Goal: Task Accomplishment & Management: Complete application form

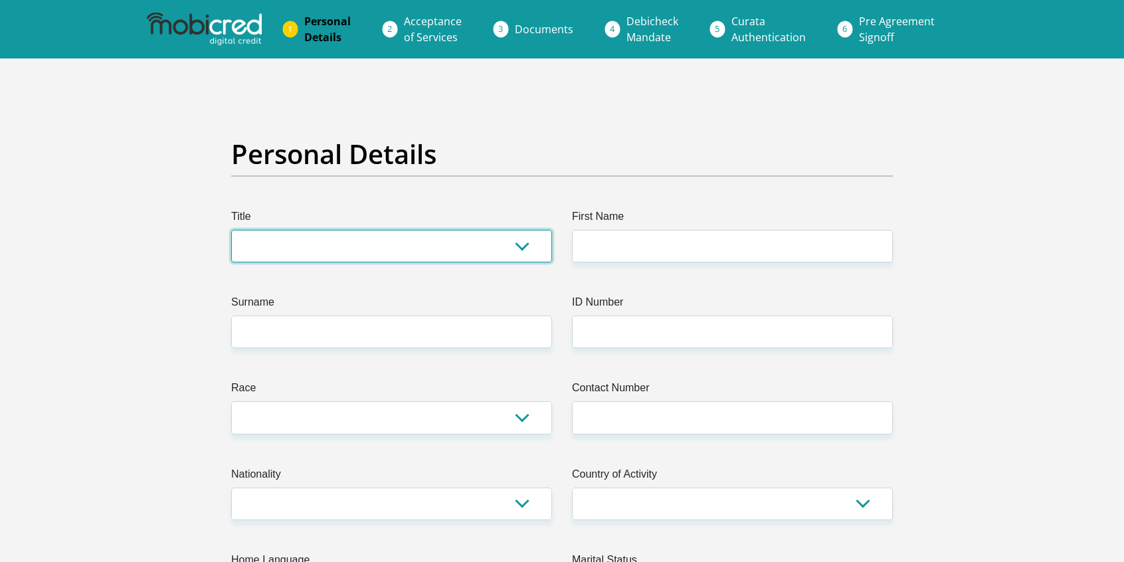
click at [368, 245] on select "Mr Ms Mrs Dr [PERSON_NAME]" at bounding box center [391, 246] width 321 height 33
select select "Mr"
click at [231, 230] on select "Mr Ms Mrs Dr [PERSON_NAME]" at bounding box center [391, 246] width 321 height 33
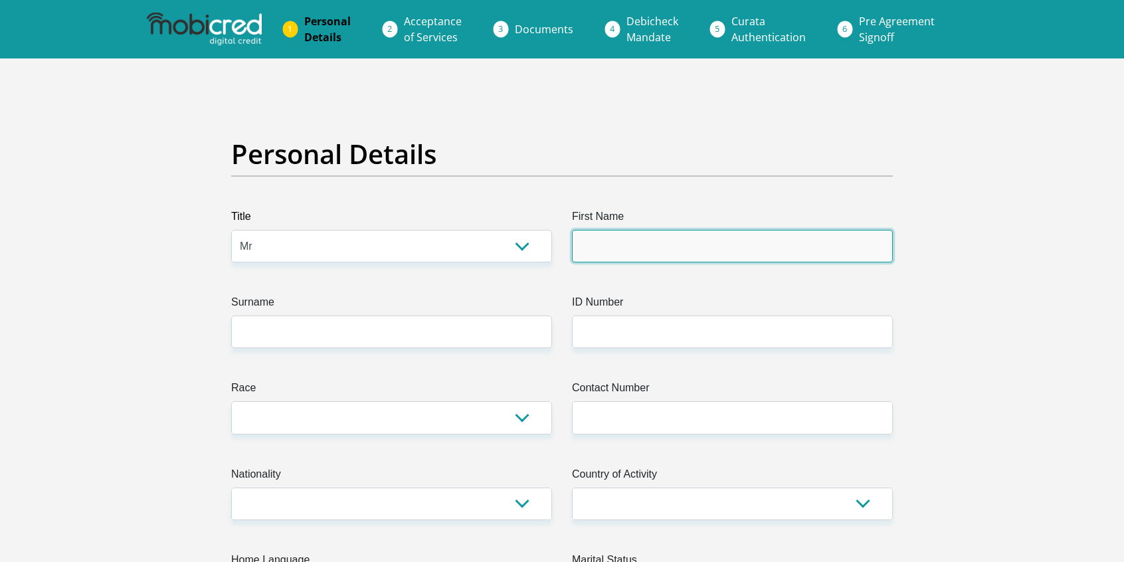
click at [636, 242] on input "First Name" at bounding box center [732, 246] width 321 height 33
type input "[PERSON_NAME]"
type input "Rusere"
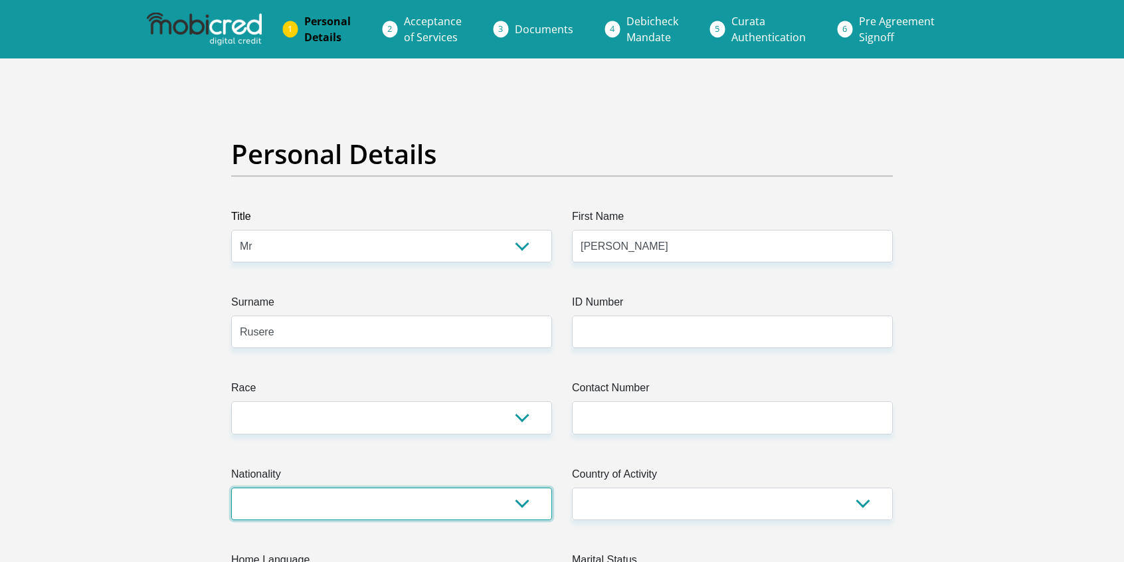
select select "ZAF"
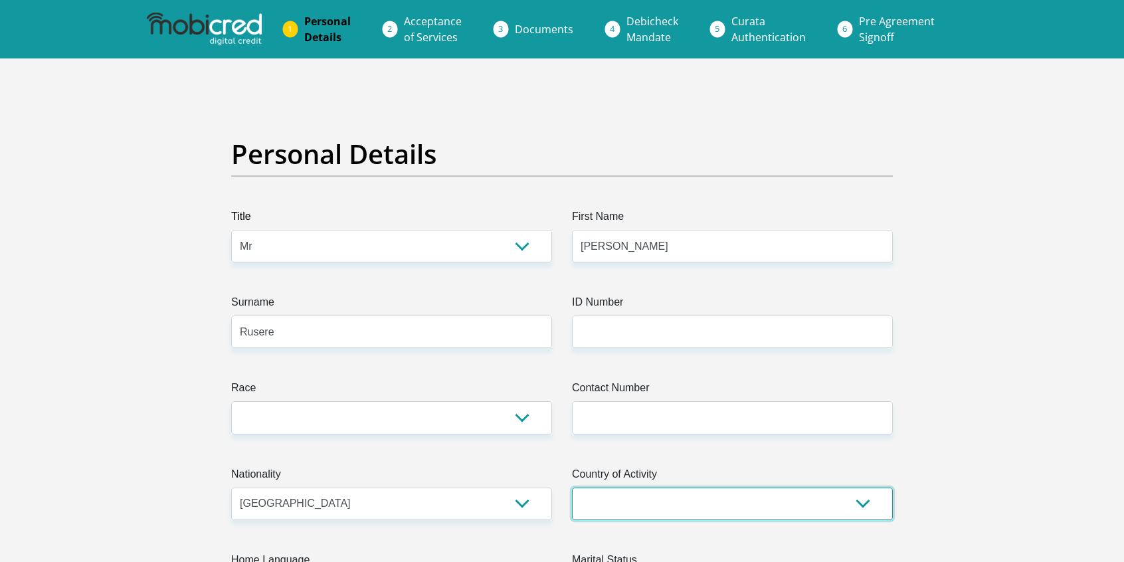
select select "ZAF"
type input "[STREET_ADDRESS]"
type input "Syringa Ave, Broadacres"
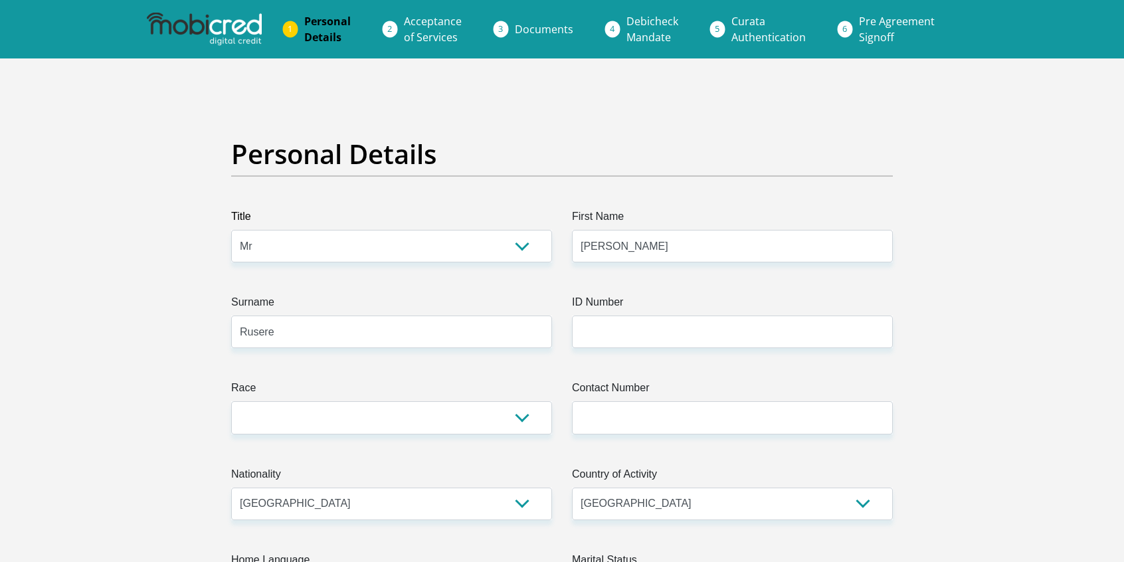
type input "[GEOGRAPHIC_DATA]"
type input "2021"
click at [440, 414] on select "Black Coloured Indian White Other" at bounding box center [391, 417] width 321 height 33
select select "1"
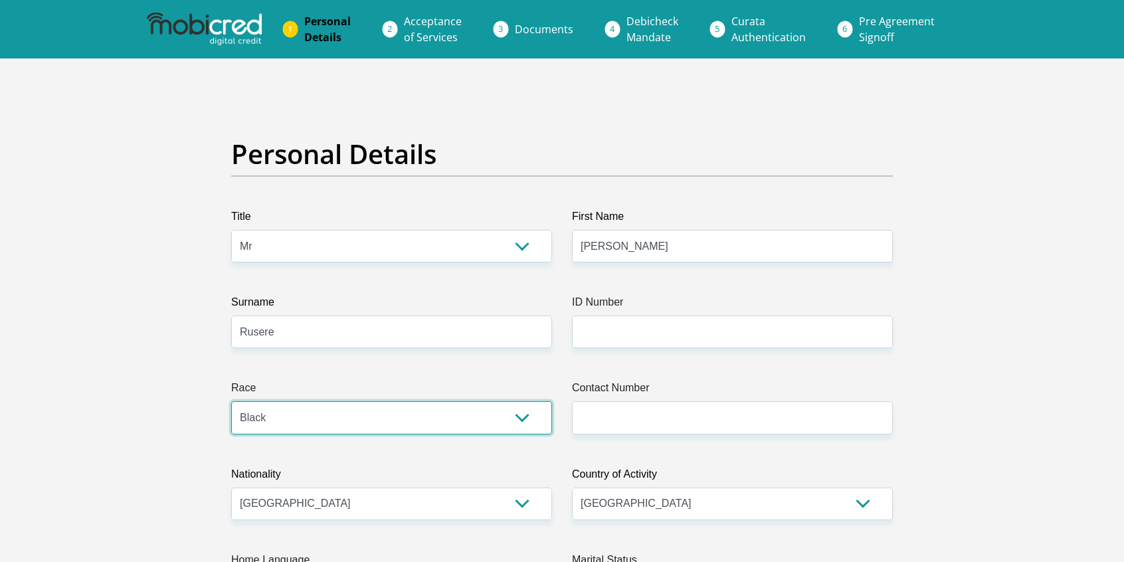
click at [231, 401] on select "Black Coloured Indian White Other" at bounding box center [391, 417] width 321 height 33
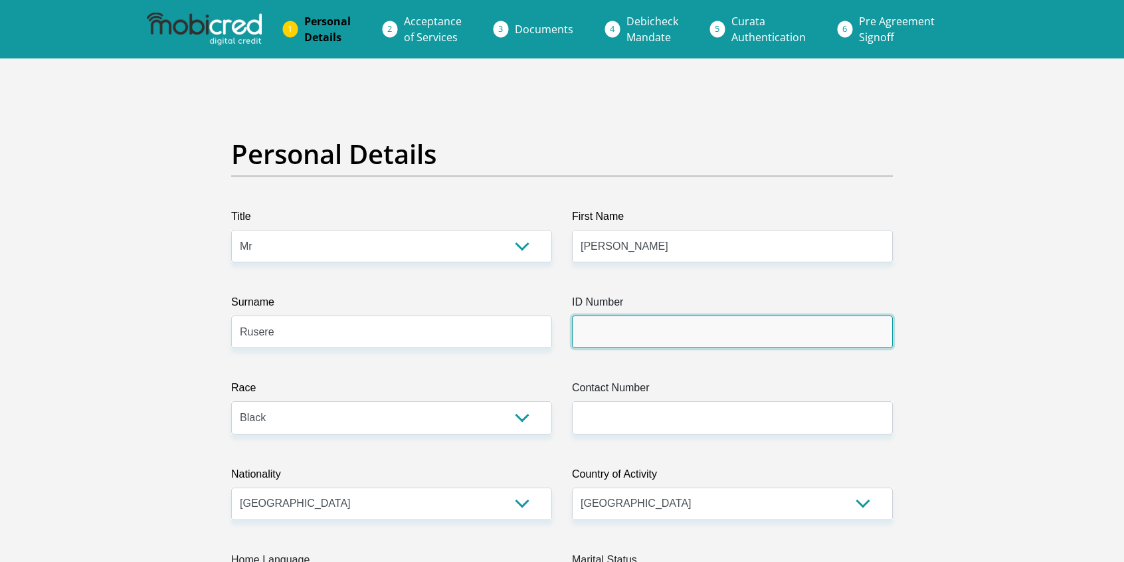
click at [624, 333] on input "ID Number" at bounding box center [732, 331] width 321 height 33
type input "7407166144188"
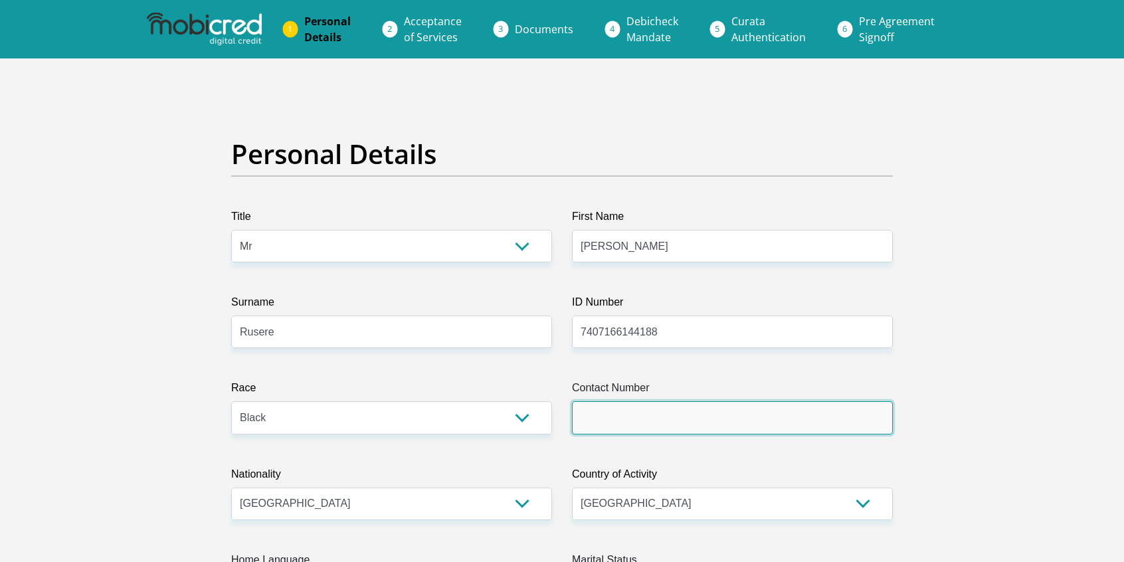
click at [612, 418] on input "Contact Number" at bounding box center [732, 417] width 321 height 33
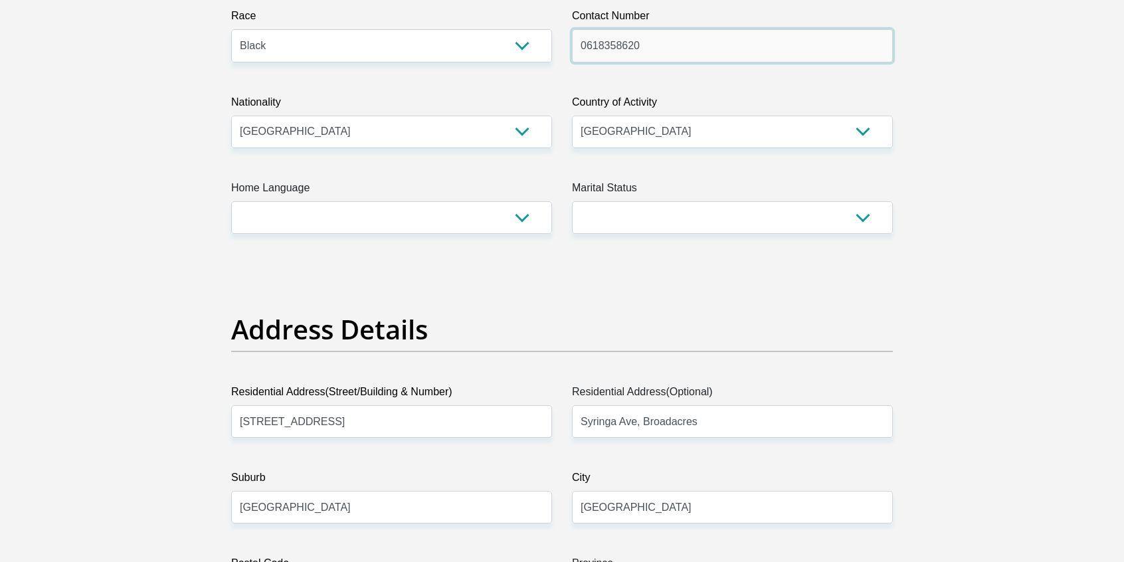
scroll to position [434, 0]
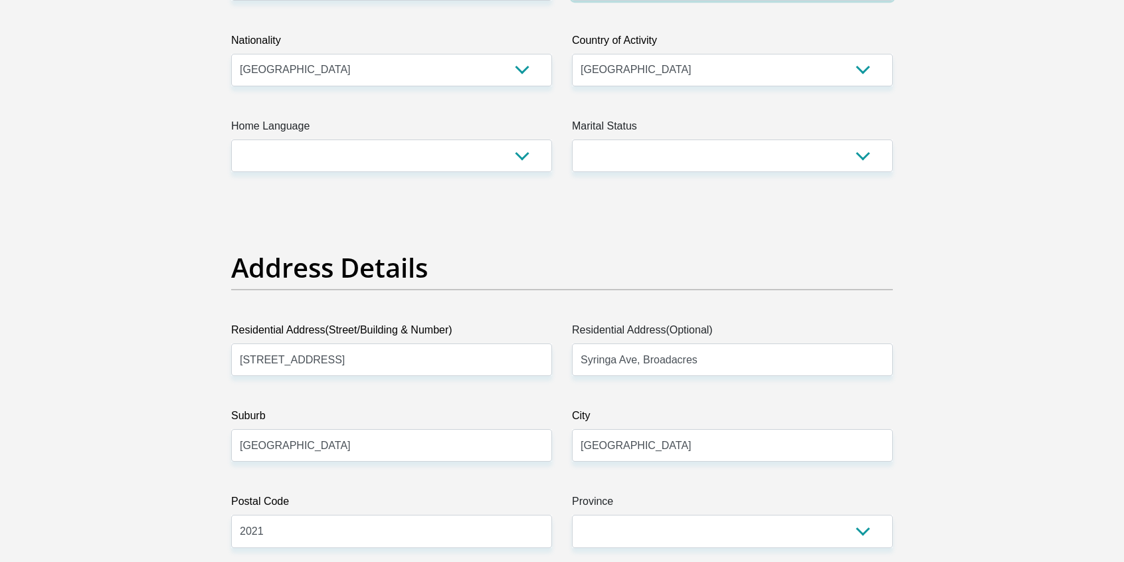
type input "0618358620"
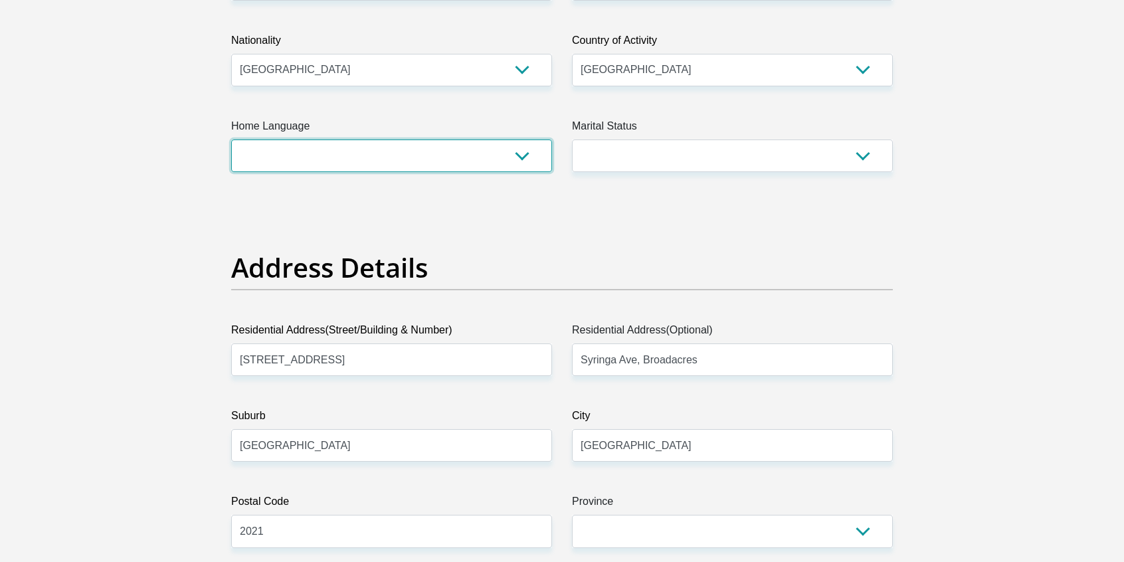
click at [523, 155] on select "Afrikaans English Sepedi South Ndebele Southern Sotho Swati Tsonga Tswana Venda…" at bounding box center [391, 155] width 321 height 33
select select "Other"
click at [231, 139] on select "Afrikaans English Sepedi South Ndebele Southern Sotho Swati Tsonga Tswana Venda…" at bounding box center [391, 155] width 321 height 33
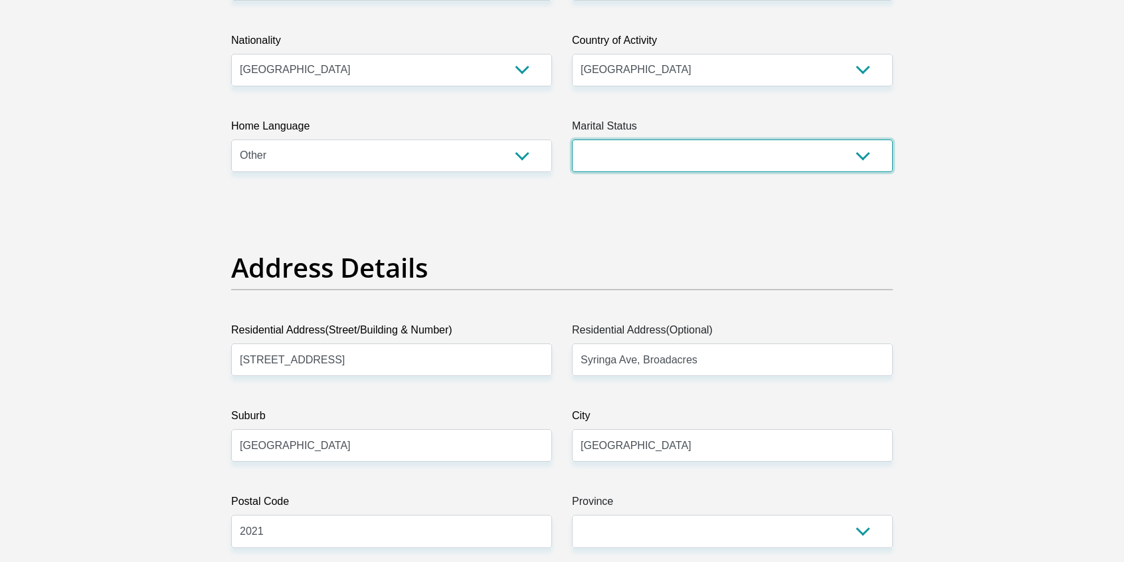
click at [851, 157] on select "Married ANC Single Divorced Widowed Married COP or Customary Law" at bounding box center [732, 155] width 321 height 33
select select "5"
click at [572, 139] on select "Married ANC Single Divorced Widowed Married COP or Customary Law" at bounding box center [732, 155] width 321 height 33
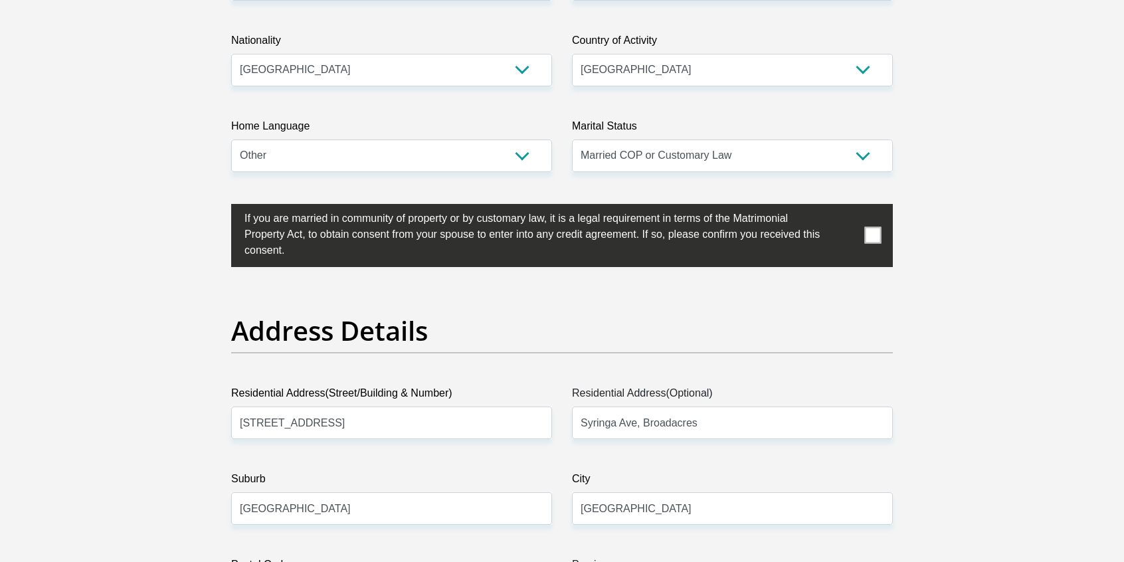
click at [875, 234] on span at bounding box center [873, 235] width 17 height 17
click at [218, 207] on input "checkbox" at bounding box center [218, 207] width 0 height 0
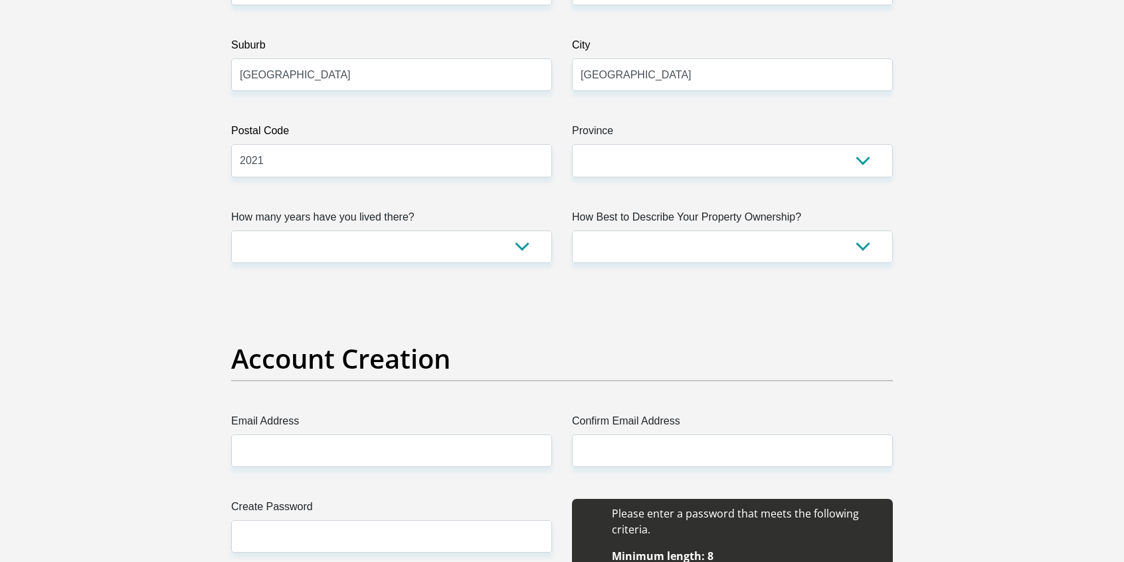
scroll to position [911, 0]
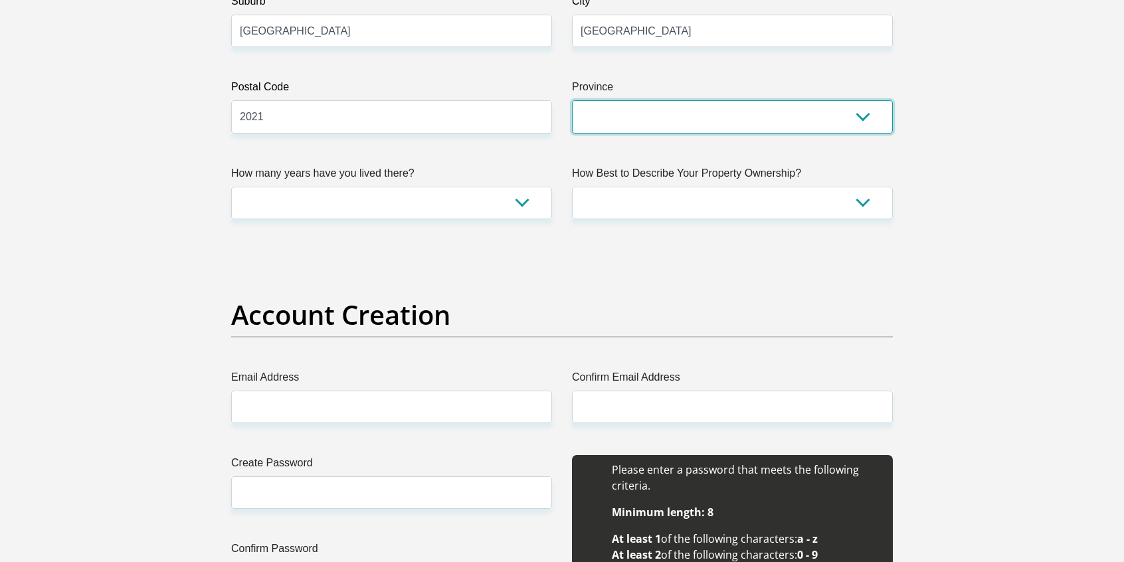
click at [853, 114] on select "Eastern Cape Free State [GEOGRAPHIC_DATA] [GEOGRAPHIC_DATA][DATE] [GEOGRAPHIC_D…" at bounding box center [732, 116] width 321 height 33
select select "Gauteng"
click at [572, 100] on select "Eastern Cape Free State [GEOGRAPHIC_DATA] [GEOGRAPHIC_DATA][DATE] [GEOGRAPHIC_D…" at bounding box center [732, 116] width 321 height 33
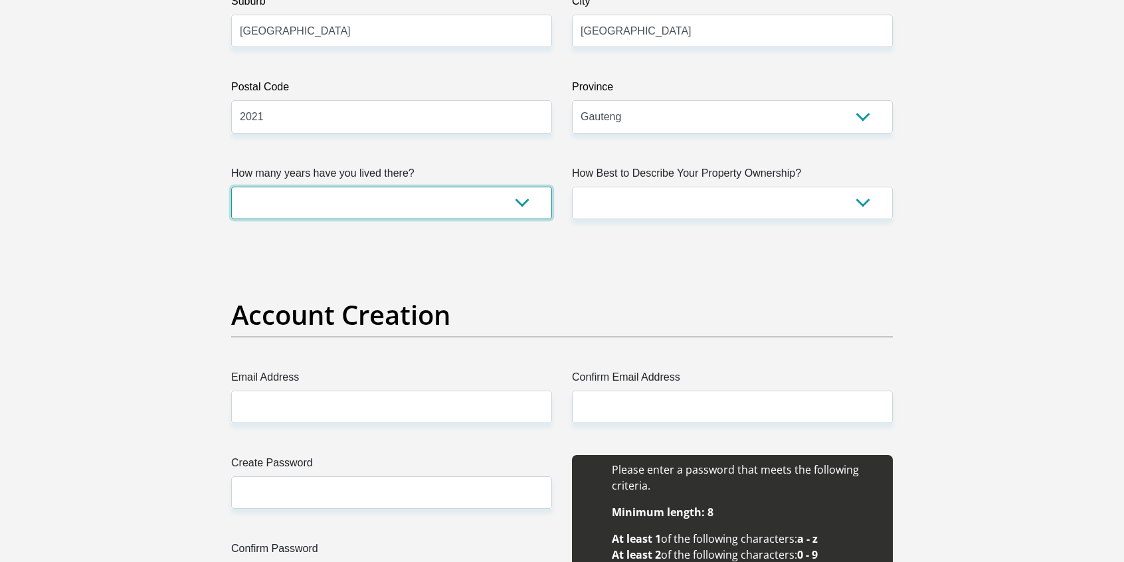
click at [515, 195] on select "less than 1 year 1-3 years 3-5 years 5+ years" at bounding box center [391, 203] width 321 height 33
select select "5"
click at [231, 187] on select "less than 1 year 1-3 years 3-5 years 5+ years" at bounding box center [391, 203] width 321 height 33
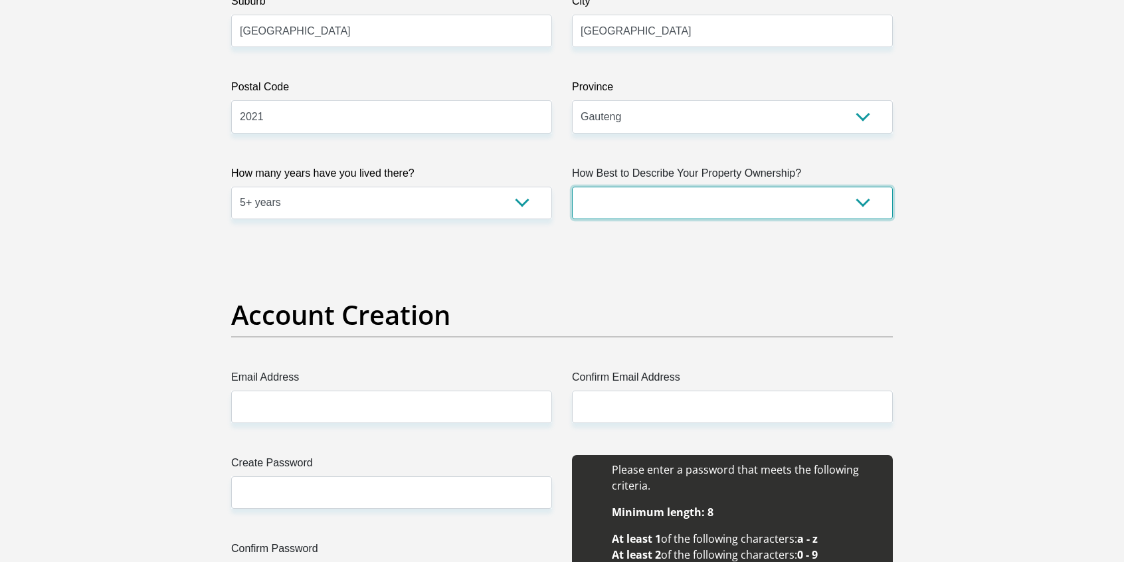
click at [849, 201] on select "Owned Rented Family Owned Company Dwelling" at bounding box center [732, 203] width 321 height 33
select select "Owned"
click at [572, 187] on select "Owned Rented Family Owned Company Dwelling" at bounding box center [732, 203] width 321 height 33
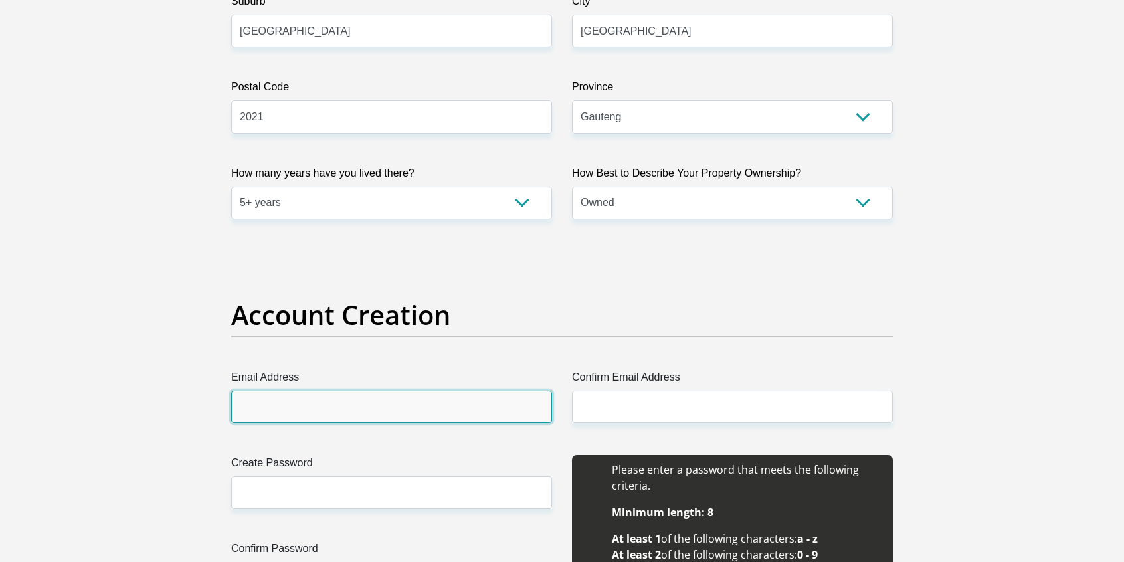
click at [499, 404] on input "Email Address" at bounding box center [391, 407] width 321 height 33
type input "[EMAIL_ADDRESS][DOMAIN_NAME]"
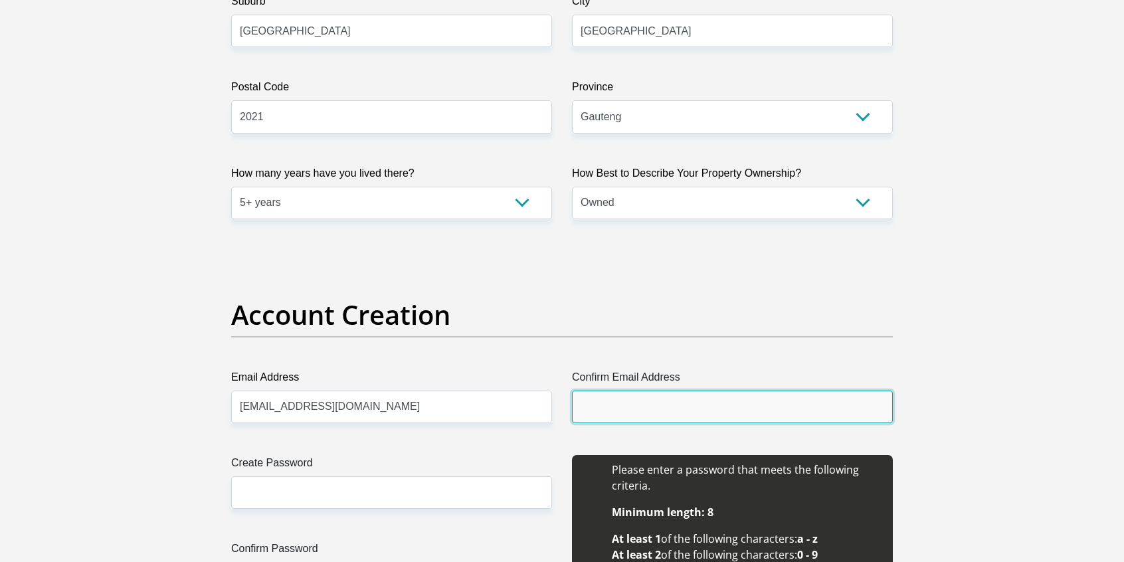
click at [672, 404] on input "Confirm Email Address" at bounding box center [732, 407] width 321 height 33
type input "[EMAIL_ADDRESS][DOMAIN_NAME]"
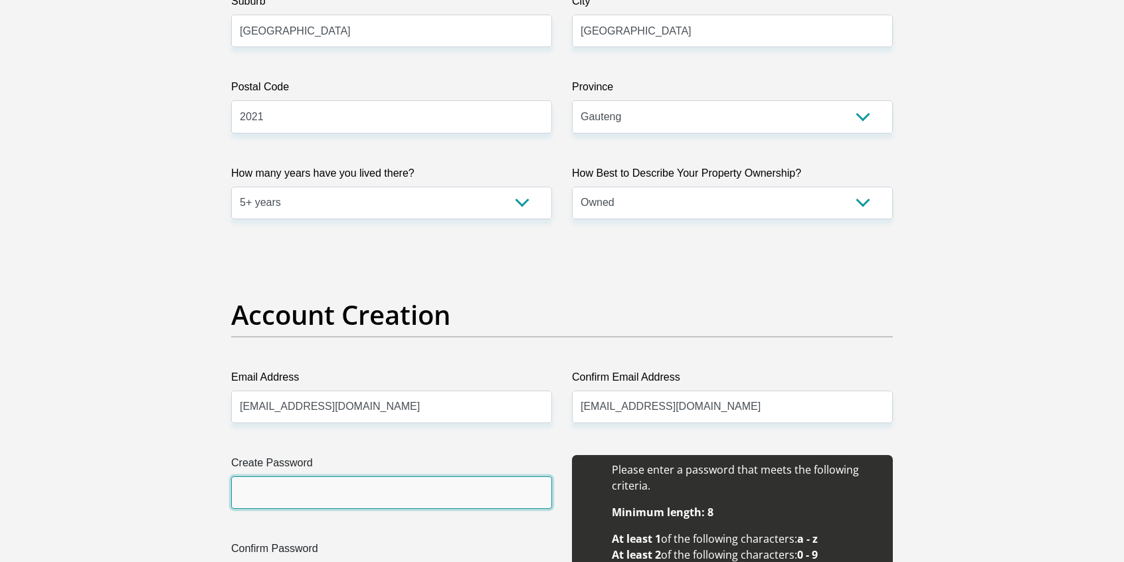
click at [405, 491] on input "Create Password" at bounding box center [391, 492] width 321 height 33
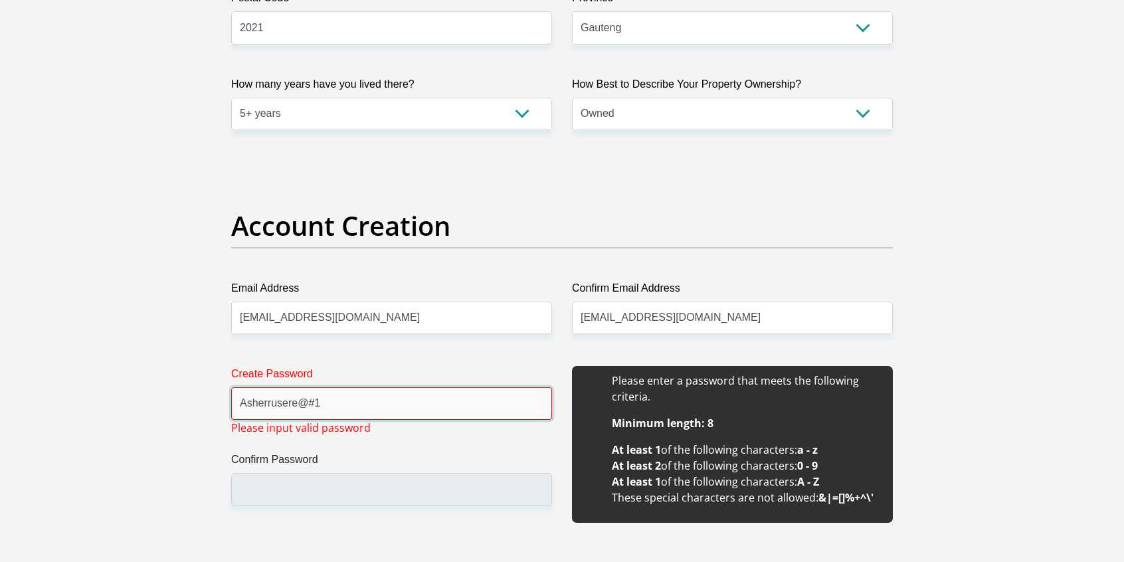
scroll to position [1027, 0]
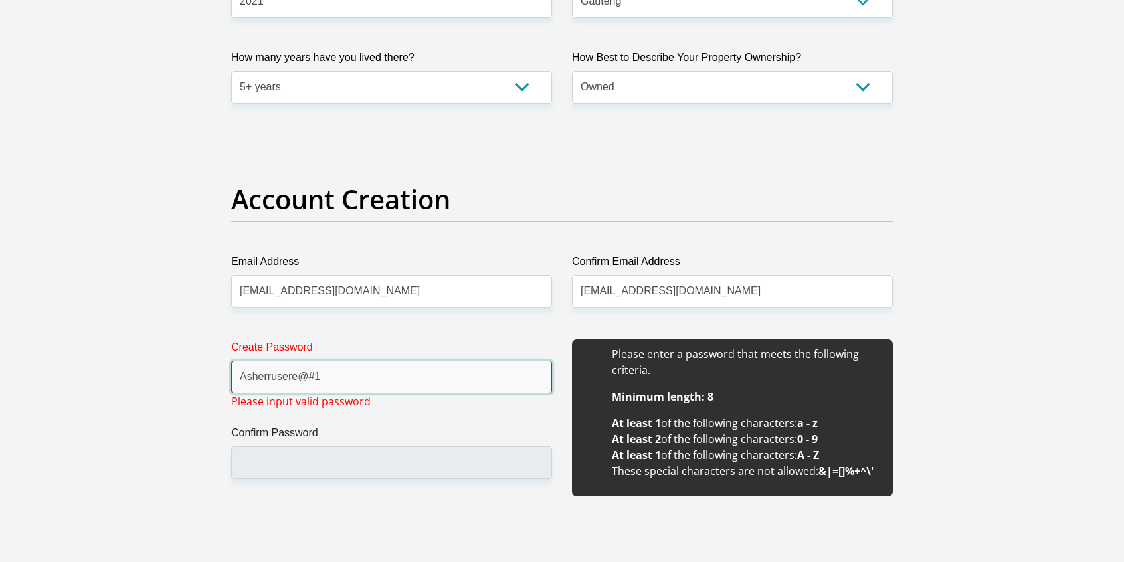
click at [312, 373] on input "Asherrusere@#1" at bounding box center [391, 377] width 321 height 33
click at [401, 418] on div "Create Password Asherrusere1 Please input valid password Confirm Password" at bounding box center [391, 424] width 341 height 171
click at [327, 383] on input "Asherrusere1" at bounding box center [391, 377] width 321 height 33
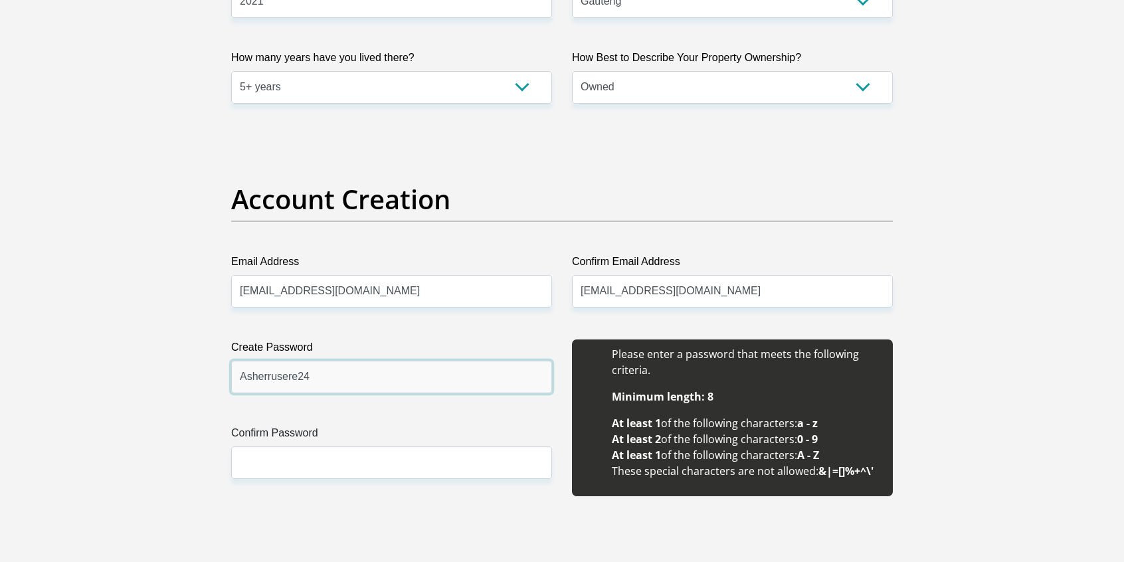
type input "Asherrusere24"
click at [392, 416] on div "Create Password Asherrusere24 Please input valid password Confirm Password" at bounding box center [391, 424] width 341 height 171
click at [380, 410] on div "Create Password Asherrusere24 Please input valid password Confirm Password" at bounding box center [391, 424] width 341 height 171
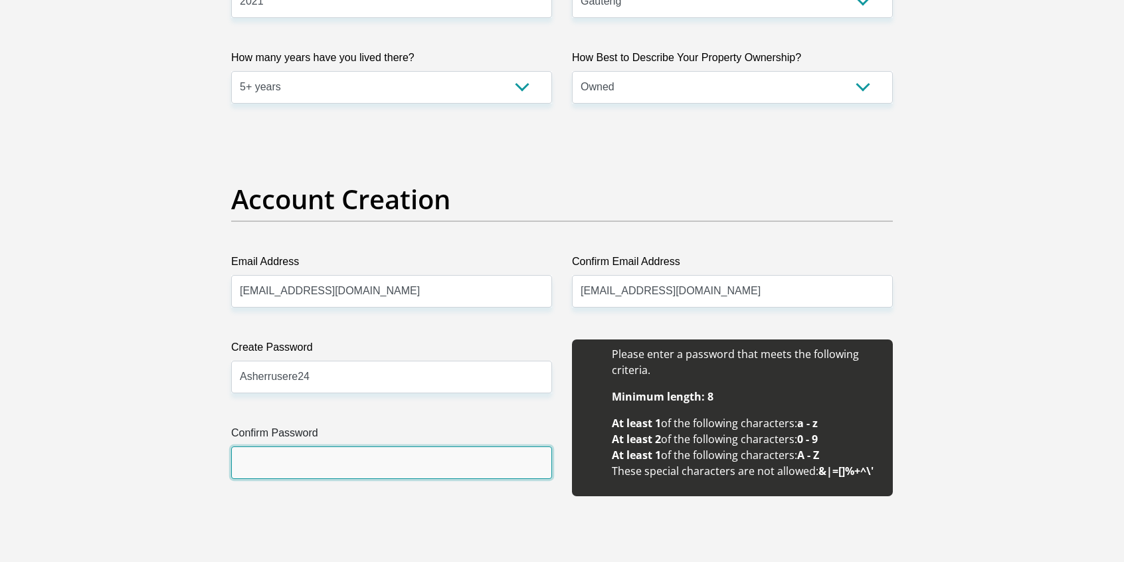
click at [500, 456] on input "Confirm Password" at bounding box center [391, 462] width 321 height 33
type input "Asherrusere24"
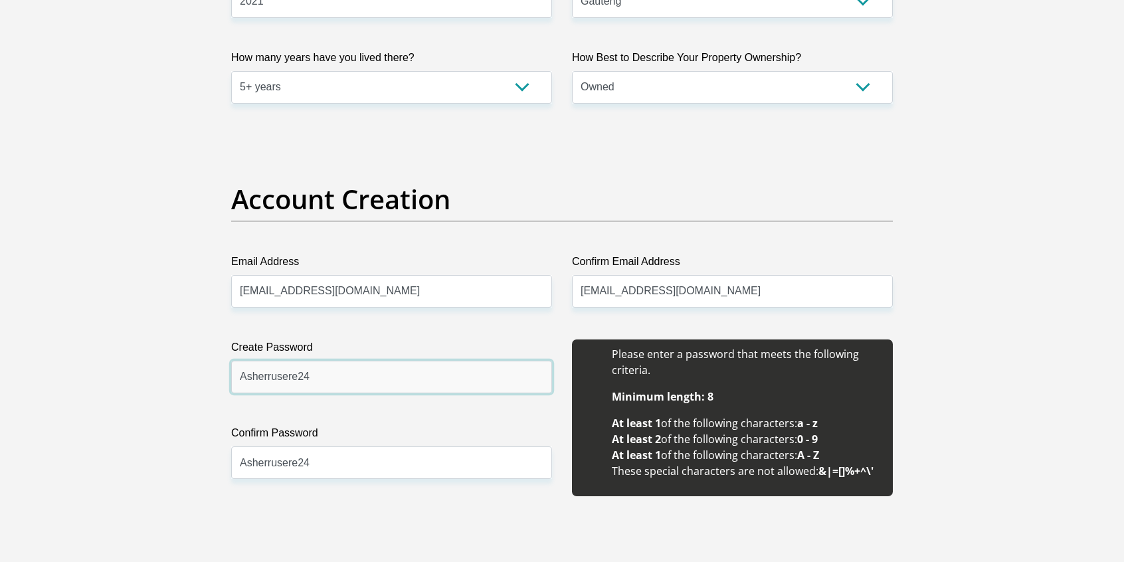
click at [408, 373] on input "Asherrusere24" at bounding box center [391, 377] width 321 height 33
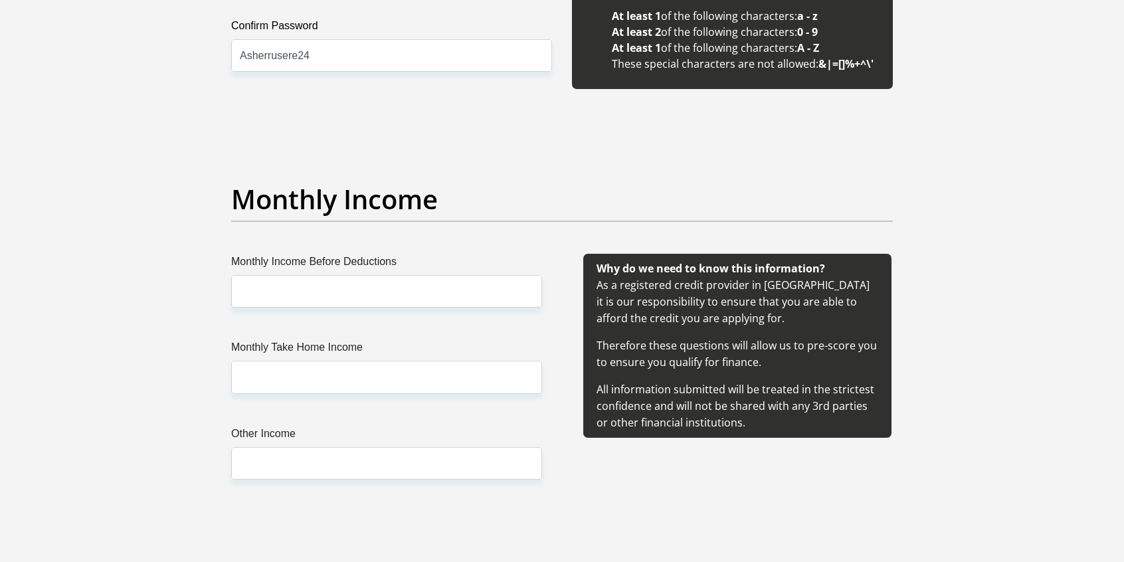
scroll to position [1496, 0]
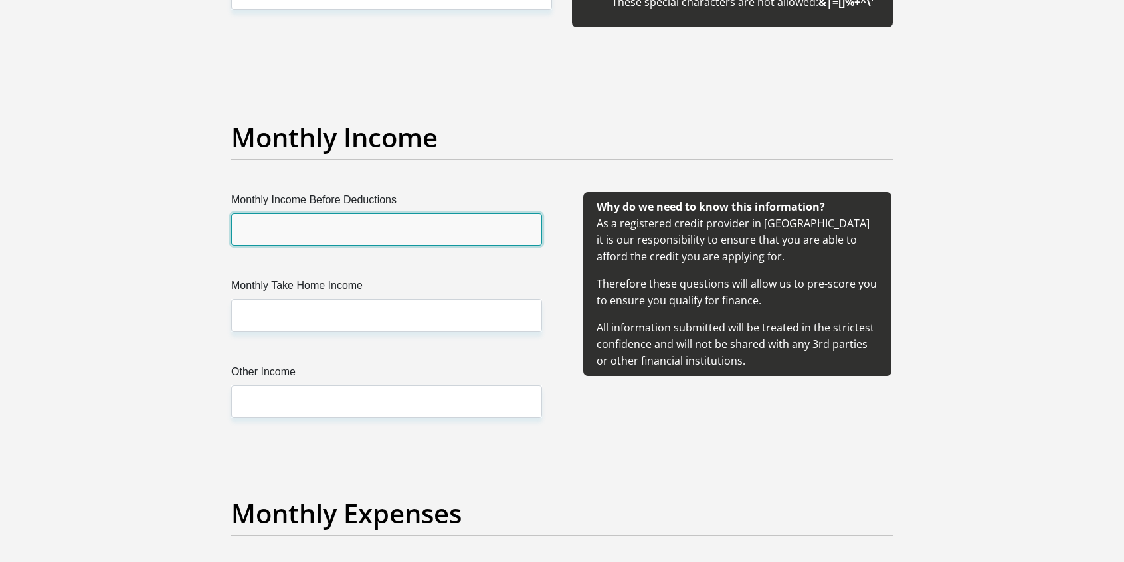
click at [367, 226] on input "Monthly Income Before Deductions" at bounding box center [386, 229] width 311 height 33
type input "275000"
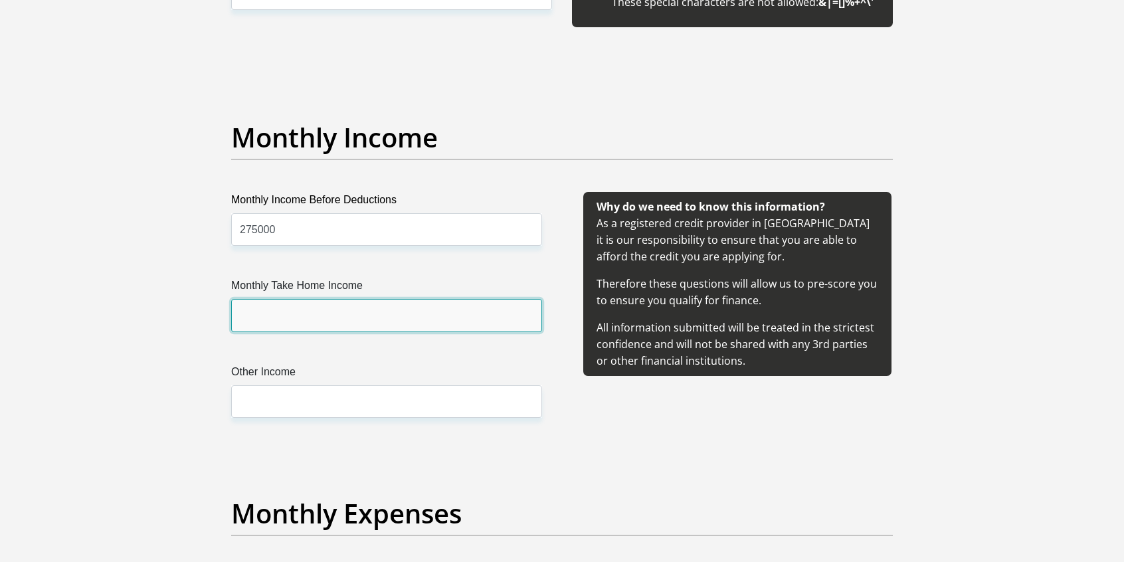
click at [365, 314] on input "Monthly Take Home Income" at bounding box center [386, 315] width 311 height 33
type input "220000"
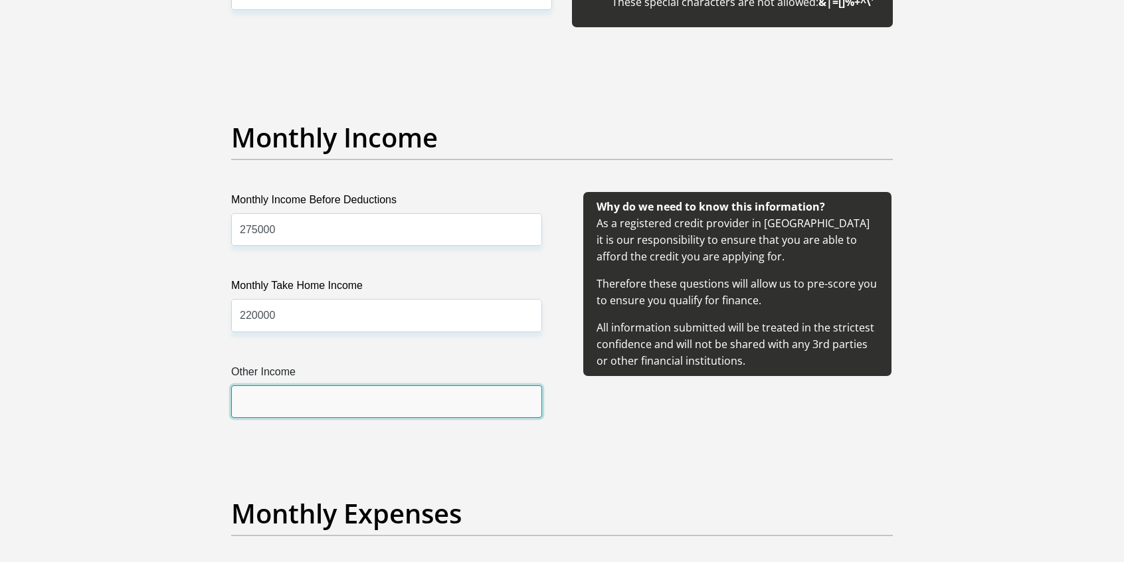
click at [381, 402] on input "Other Income" at bounding box center [386, 401] width 311 height 33
type input "0"
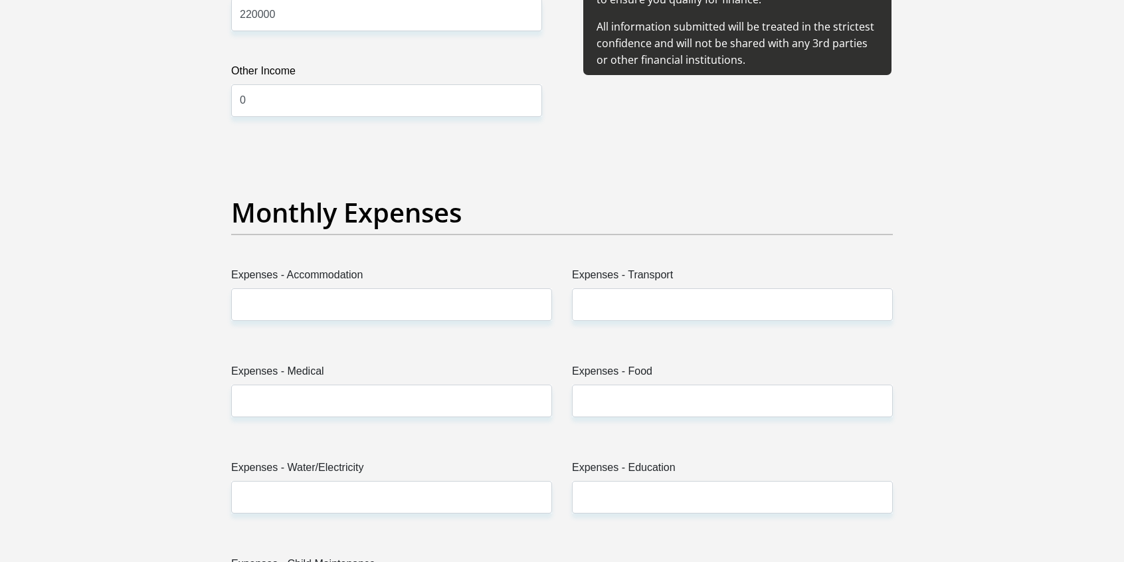
scroll to position [1858, 0]
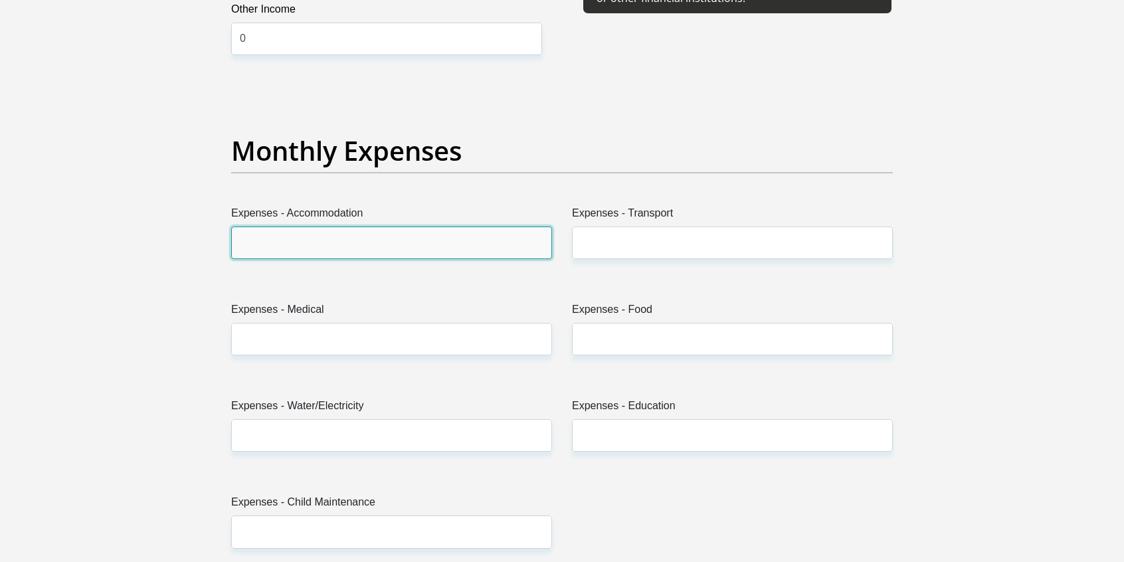
click at [529, 241] on input "Expenses - Accommodation" at bounding box center [391, 242] width 321 height 33
type input "0"
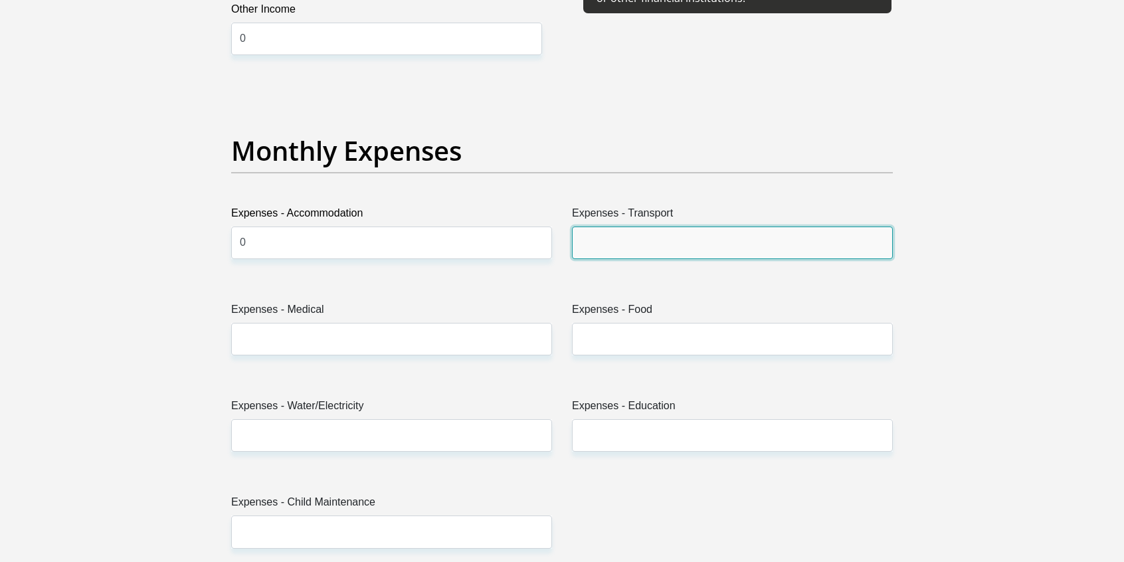
click at [676, 240] on input "Expenses - Transport" at bounding box center [732, 242] width 321 height 33
type input "2000"
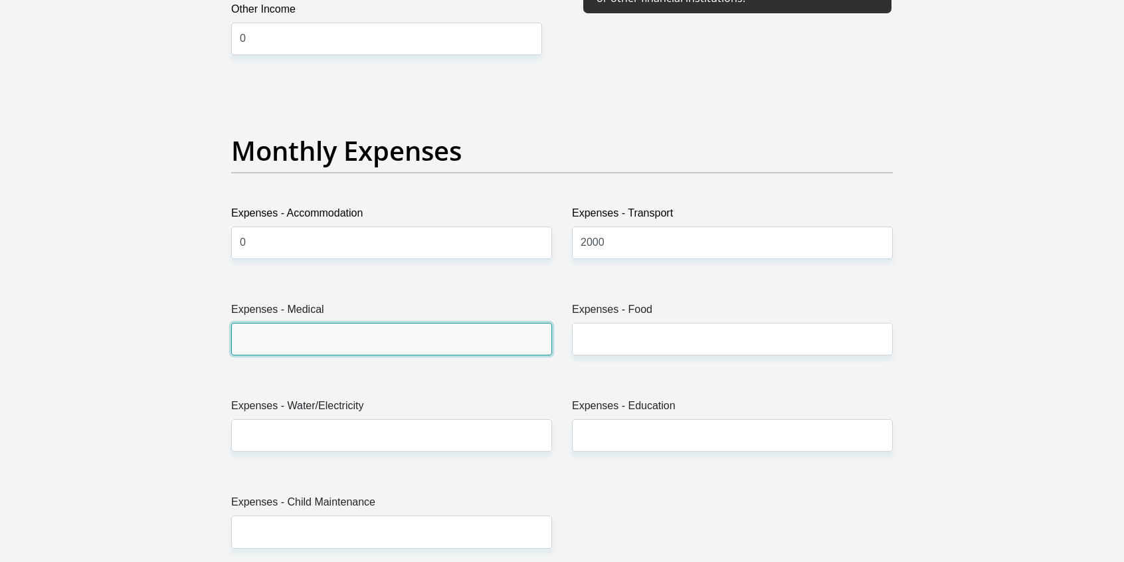
click at [513, 333] on input "Expenses - Medical" at bounding box center [391, 339] width 321 height 33
type input "0"
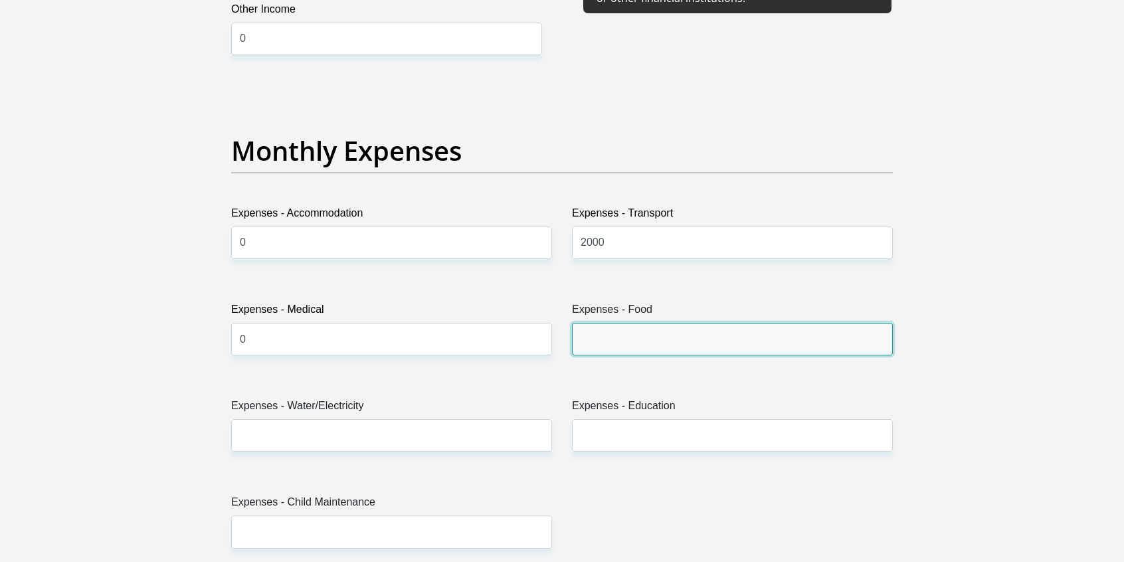
click at [665, 335] on input "Expenses - Food" at bounding box center [732, 339] width 321 height 33
type input "10000"
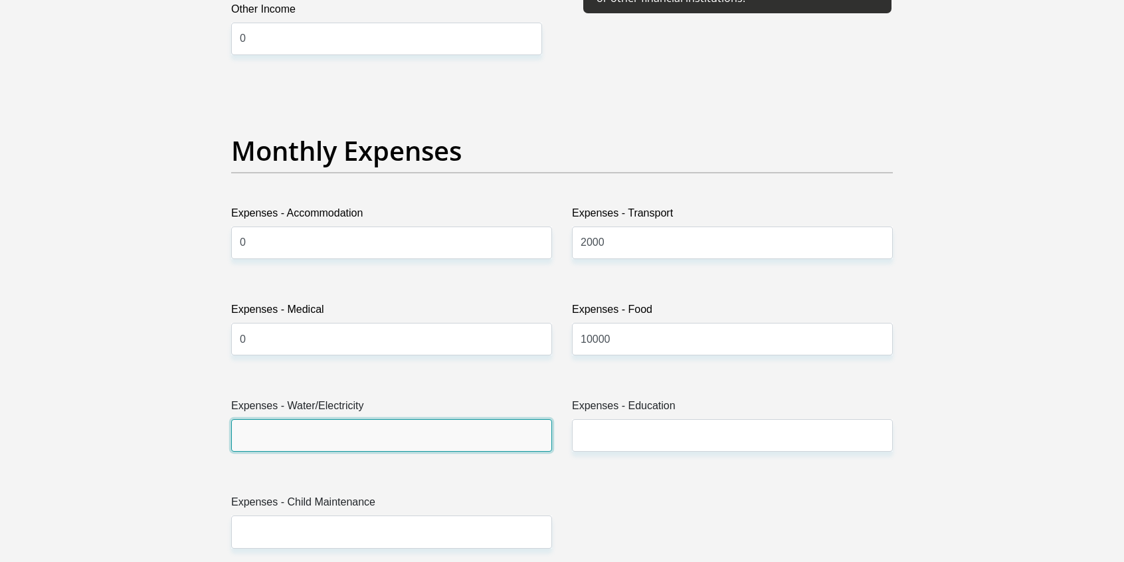
click at [534, 434] on input "Expenses - Water/Electricity" at bounding box center [391, 435] width 321 height 33
type input "10000"
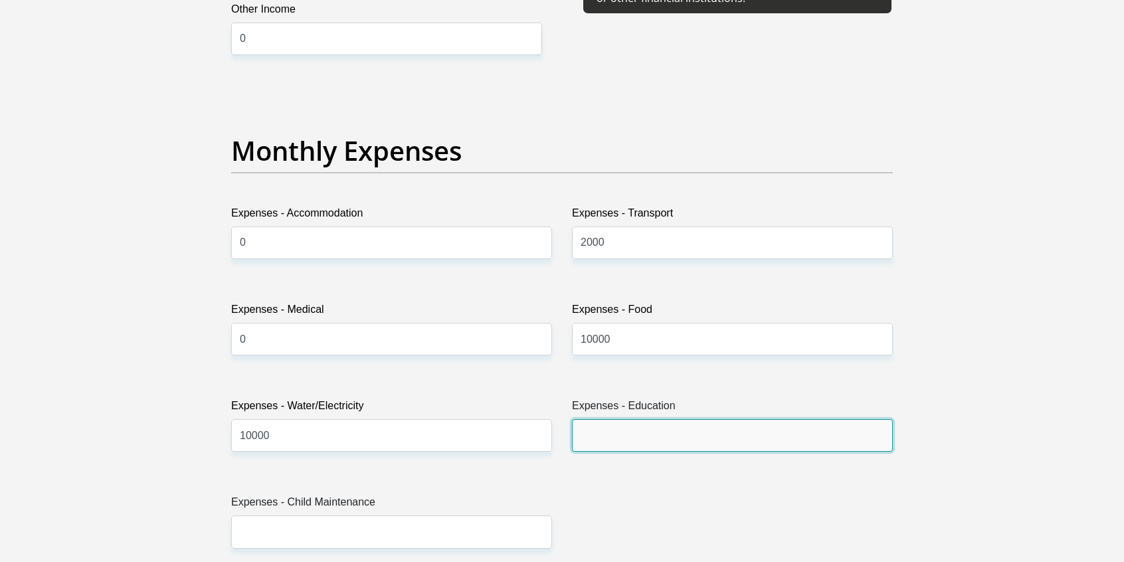
click at [762, 438] on input "Expenses - Education" at bounding box center [732, 435] width 321 height 33
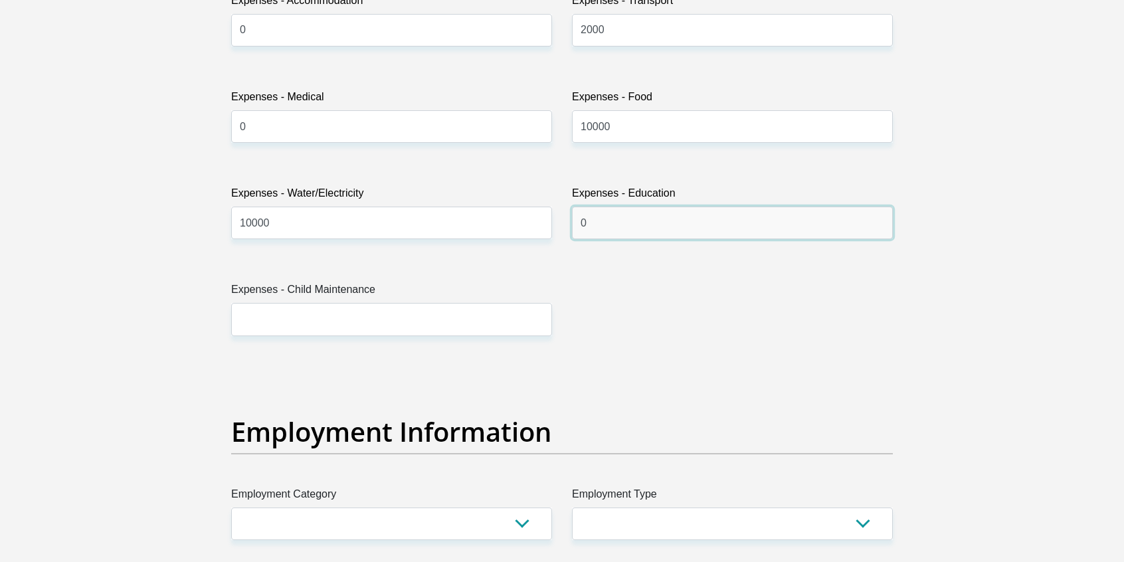
scroll to position [2097, 0]
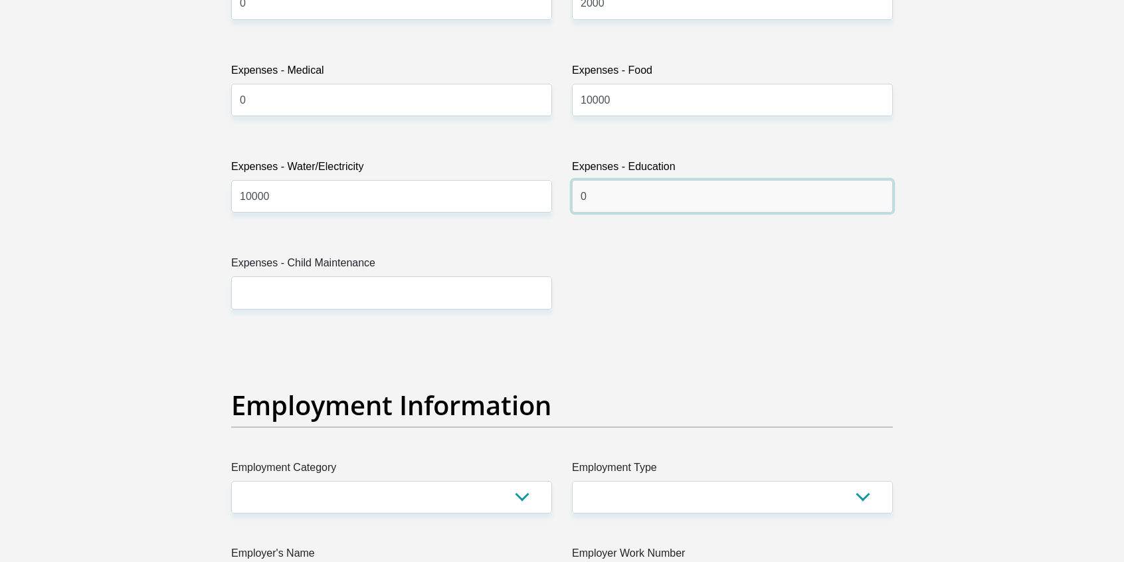
type input "0"
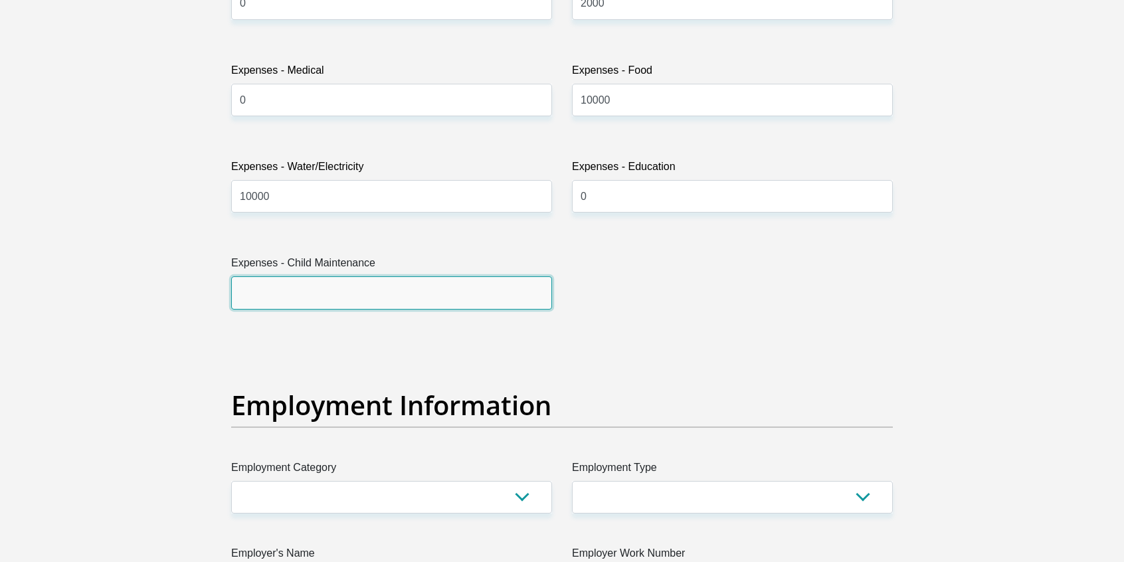
click at [527, 292] on input "Expenses - Child Maintenance" at bounding box center [391, 292] width 321 height 33
type input "0"
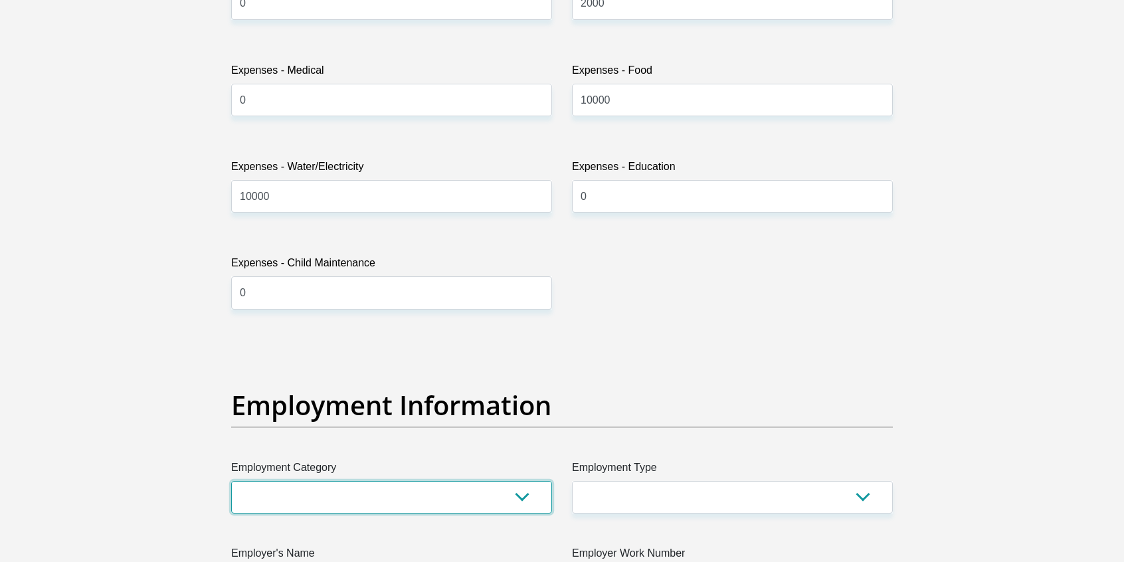
click at [518, 494] on select "AGRICULTURE ALCOHOL & TOBACCO CONSTRUCTION MATERIALS METALLURGY EQUIPMENT FOR R…" at bounding box center [391, 497] width 321 height 33
select select "71"
click at [231, 481] on select "AGRICULTURE ALCOHOL & TOBACCO CONSTRUCTION MATERIALS METALLURGY EQUIPMENT FOR R…" at bounding box center [391, 497] width 321 height 33
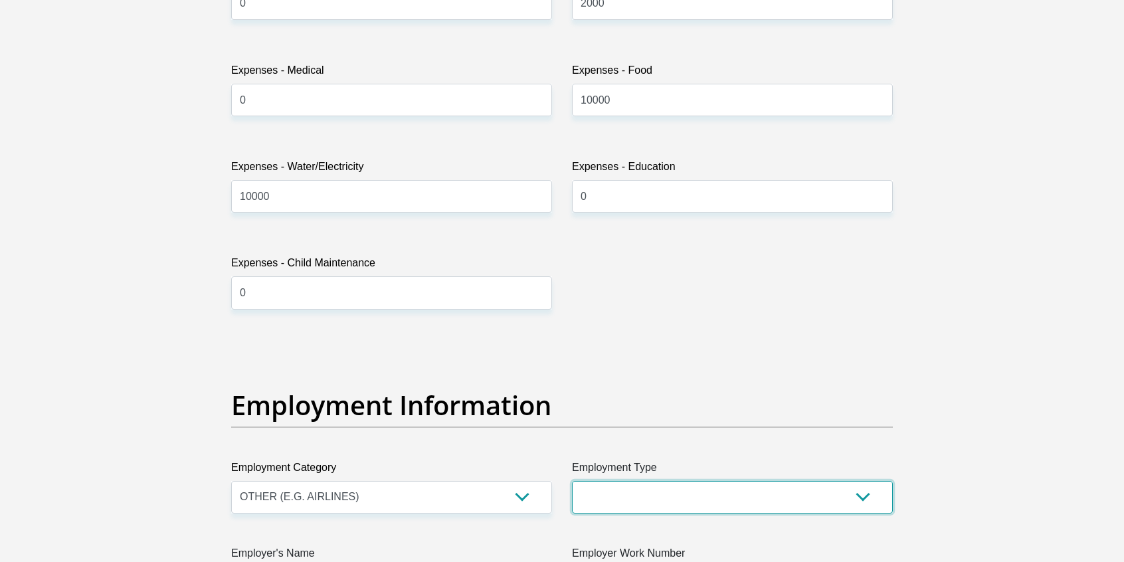
click at [689, 493] on select "College/Lecturer Craft Seller Creative Driver Executive Farmer Forces - Non Com…" at bounding box center [732, 497] width 321 height 33
select select "Unknown/Other"
click at [572, 481] on select "College/Lecturer Craft Seller Creative Driver Executive Farmer Forces - Non Com…" at bounding box center [732, 497] width 321 height 33
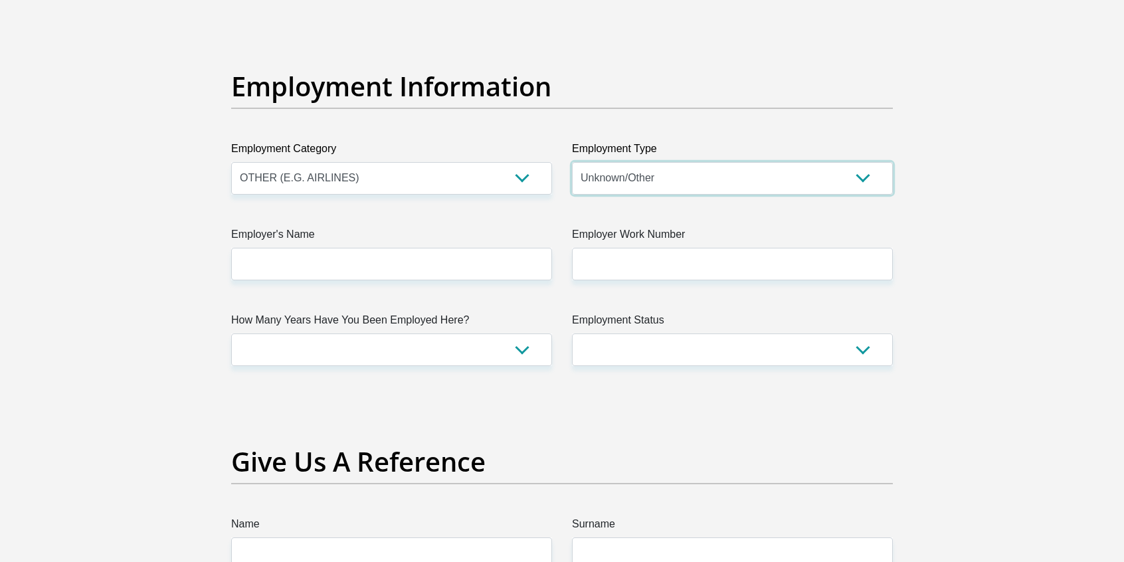
scroll to position [2452, 0]
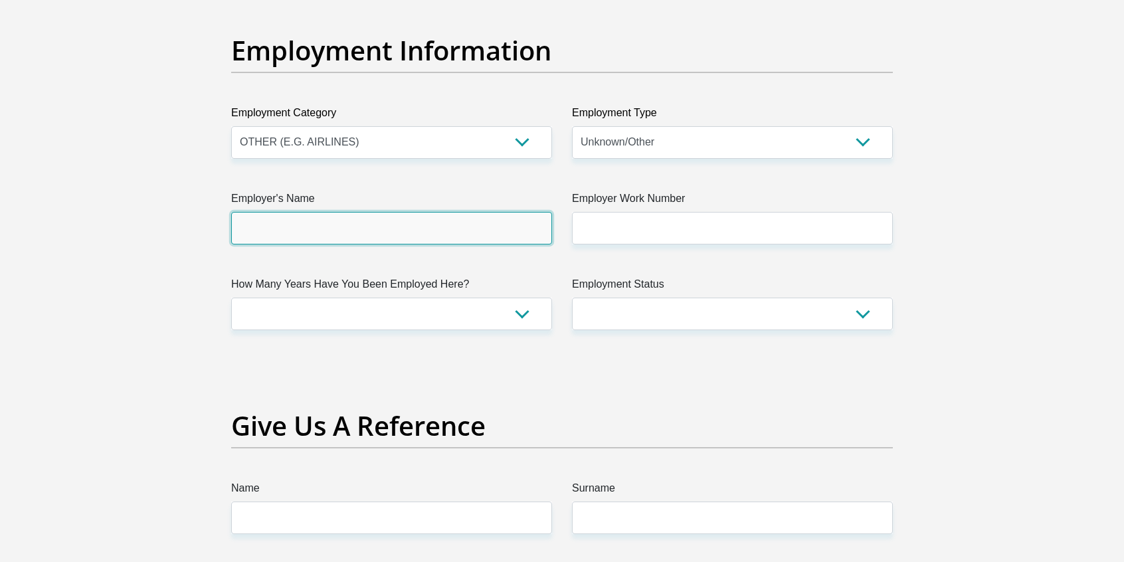
click at [523, 224] on input "Employer's Name" at bounding box center [391, 228] width 321 height 33
type input "HoneywellGroup"
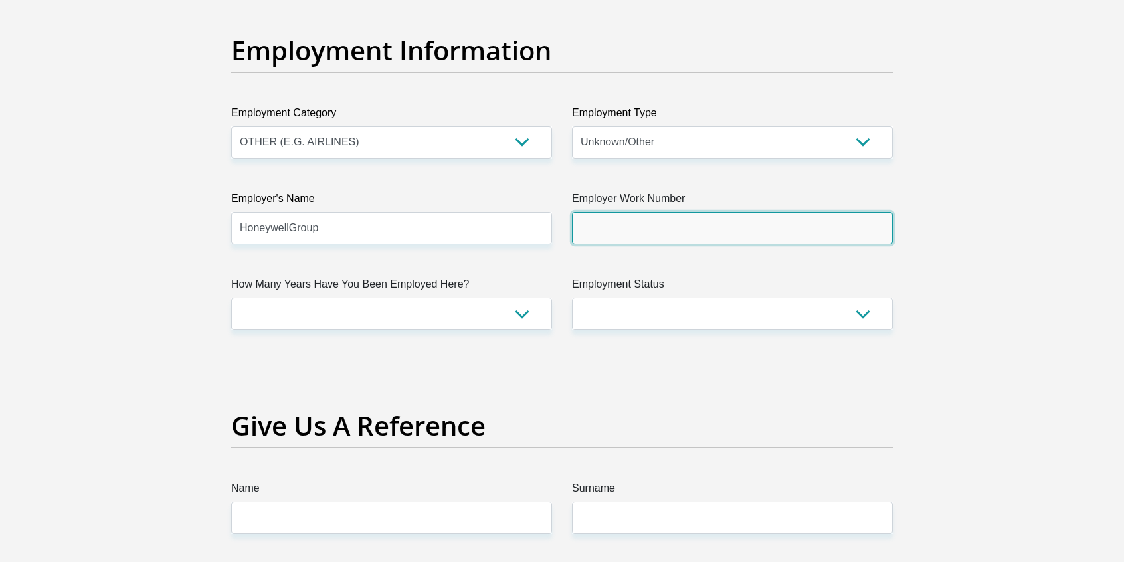
click at [684, 224] on input "Employer Work Number" at bounding box center [732, 228] width 321 height 33
